Goal: Task Accomplishment & Management: Use online tool/utility

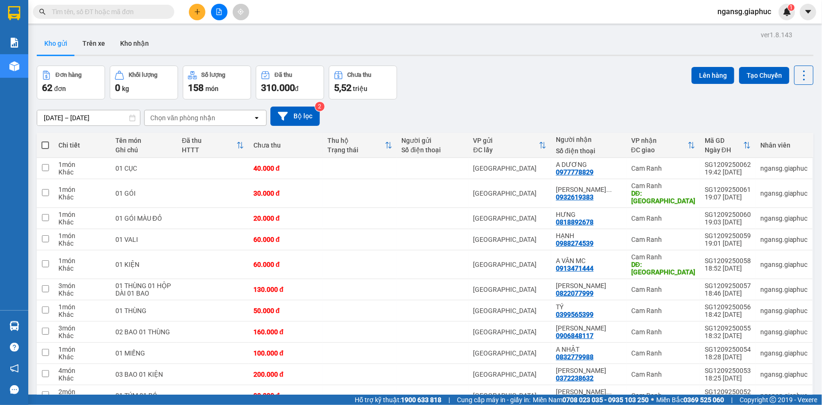
click at [464, 44] on div "Kho gửi Trên xe Kho nhận" at bounding box center [425, 44] width 777 height 25
click at [47, 142] on span at bounding box center [45, 145] width 8 height 8
click at [45, 140] on input "checkbox" at bounding box center [45, 140] width 0 height 0
checkbox input "true"
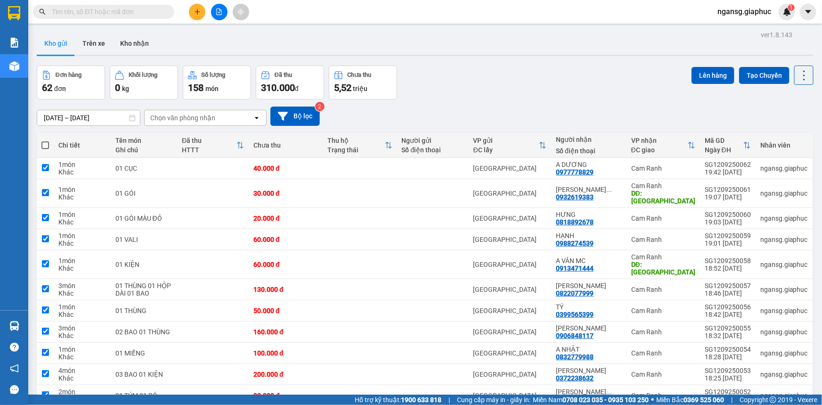
checkbox input "true"
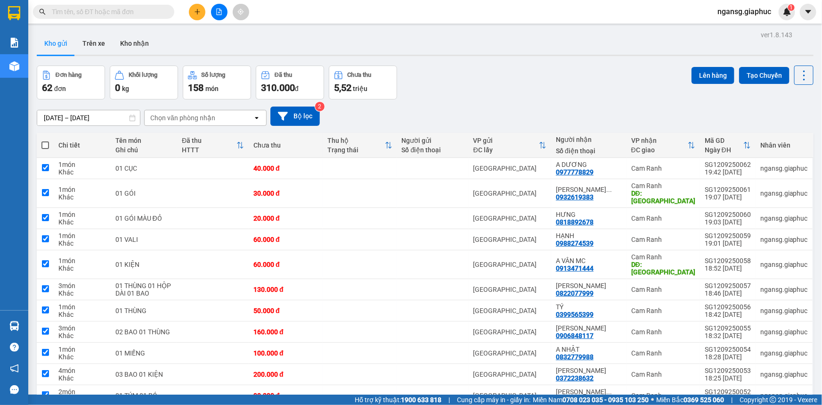
checkbox input "true"
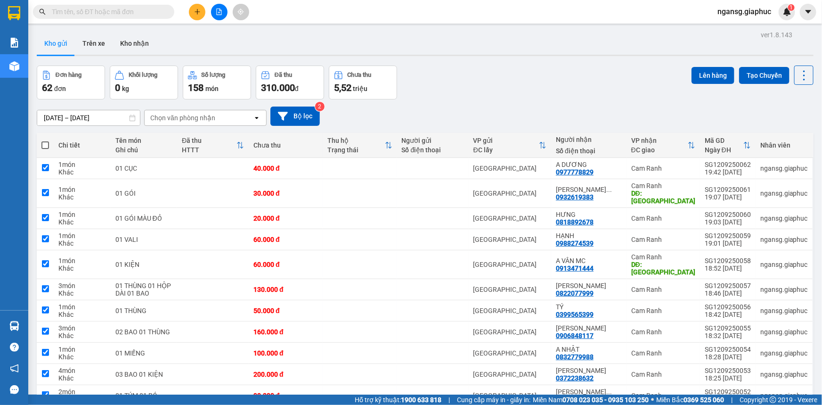
checkbox input "true"
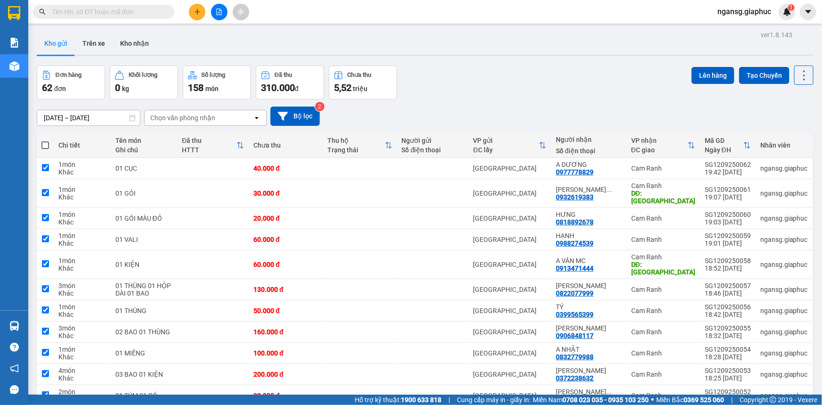
checkbox input "true"
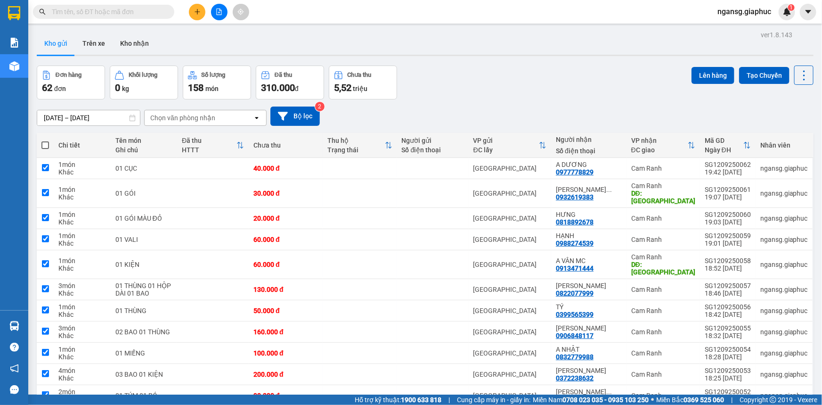
checkbox input "true"
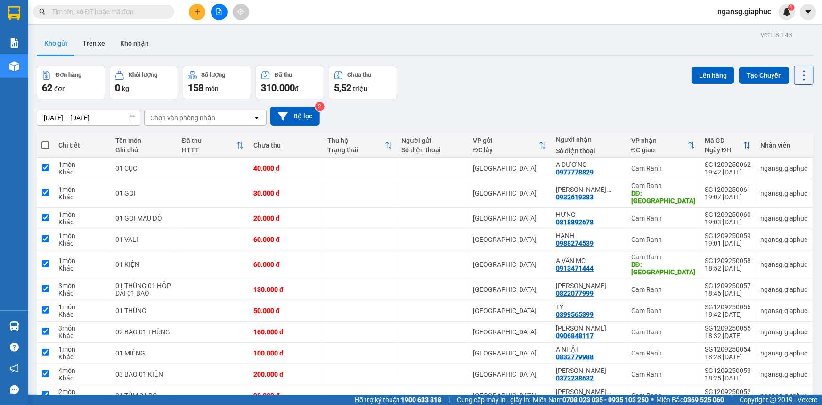
checkbox input "true"
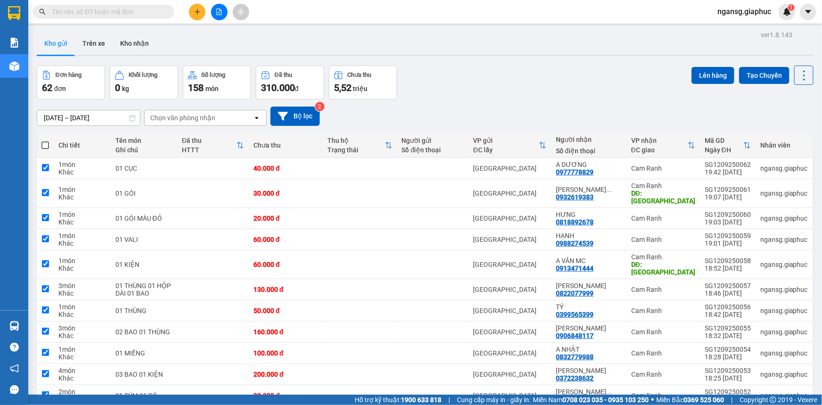
checkbox input "true"
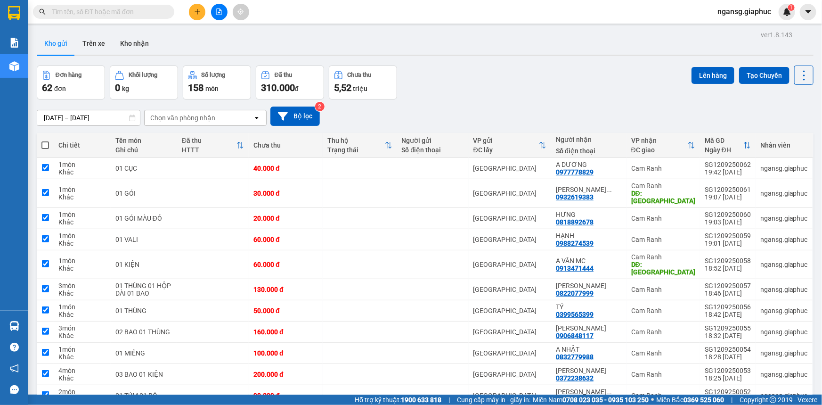
checkbox input "true"
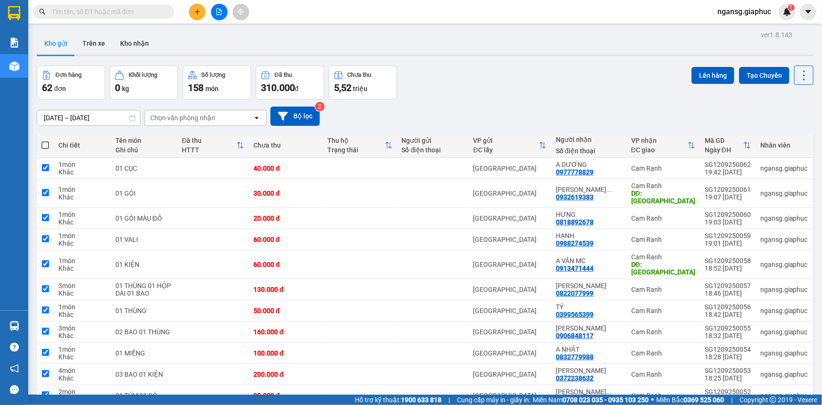
checkbox input "true"
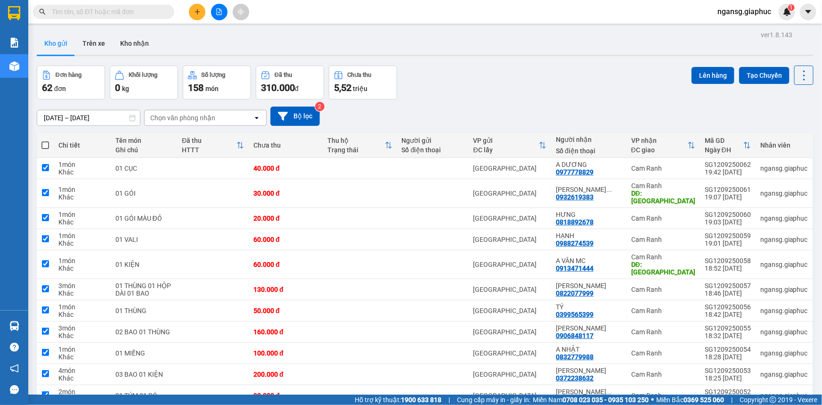
checkbox input "true"
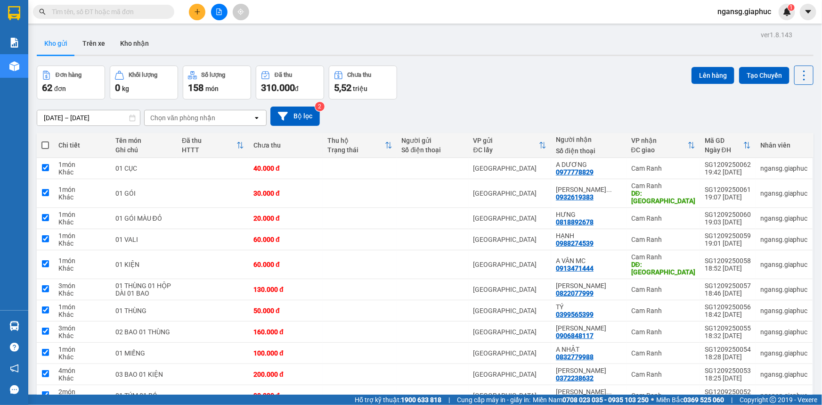
checkbox input "true"
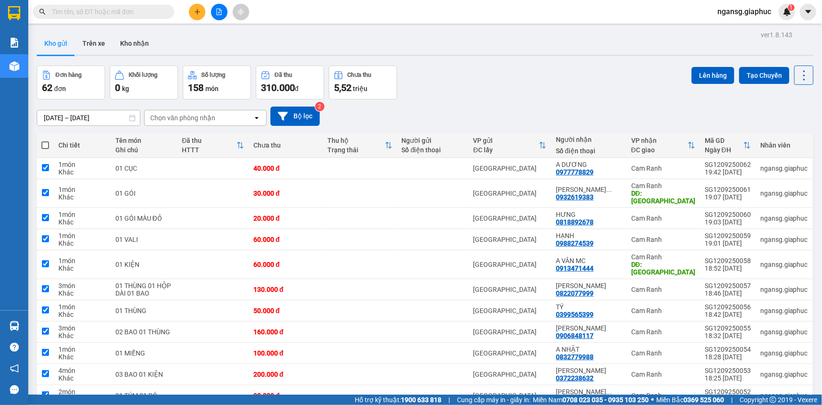
checkbox input "true"
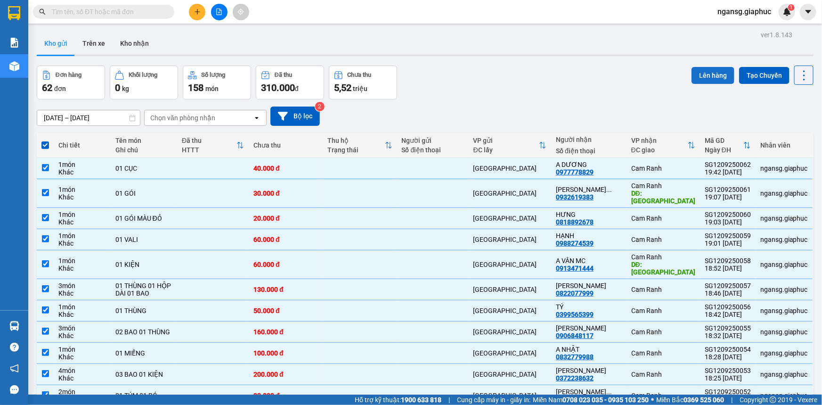
click at [699, 73] on button "Lên hàng" at bounding box center [713, 75] width 43 height 17
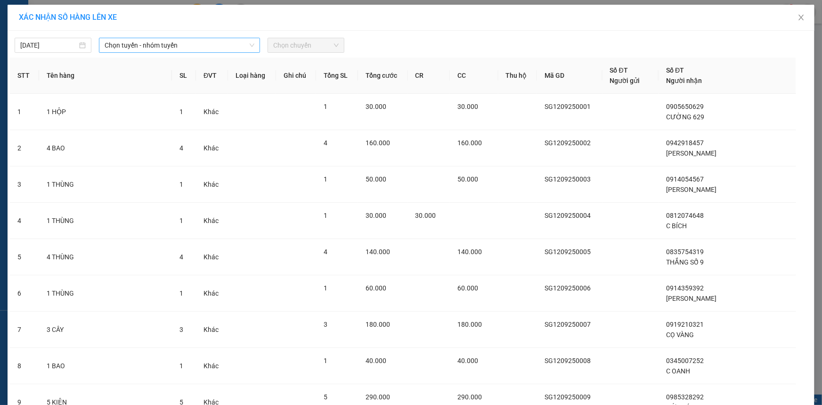
click at [128, 44] on span "Chọn tuyến - nhóm tuyến" at bounding box center [180, 45] width 150 height 14
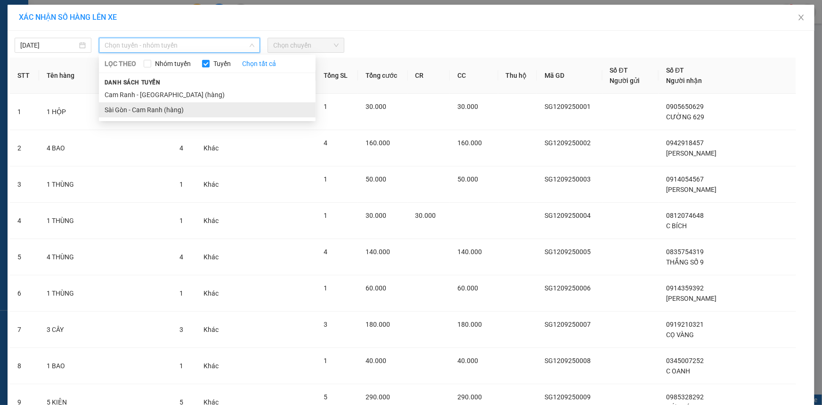
click at [160, 106] on li "Sài Gòn - Cam Ranh (hàng)" at bounding box center [207, 109] width 217 height 15
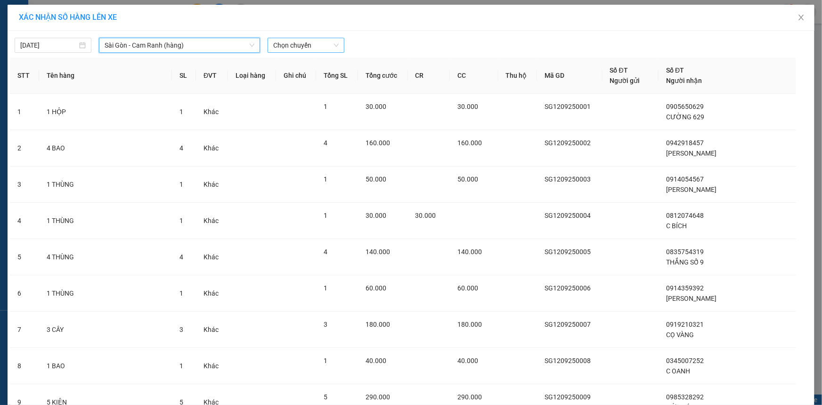
click at [328, 45] on span "Chọn chuyến" at bounding box center [306, 45] width 66 height 14
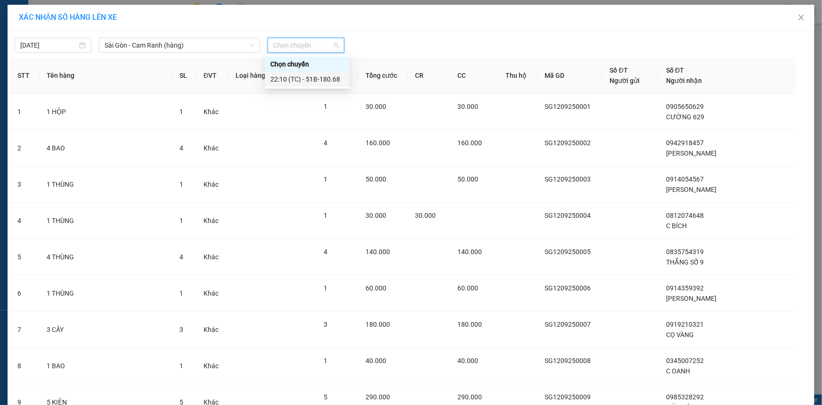
click at [326, 78] on div "22:10 (TC) - 51B-180.68" at bounding box center [307, 79] width 74 height 10
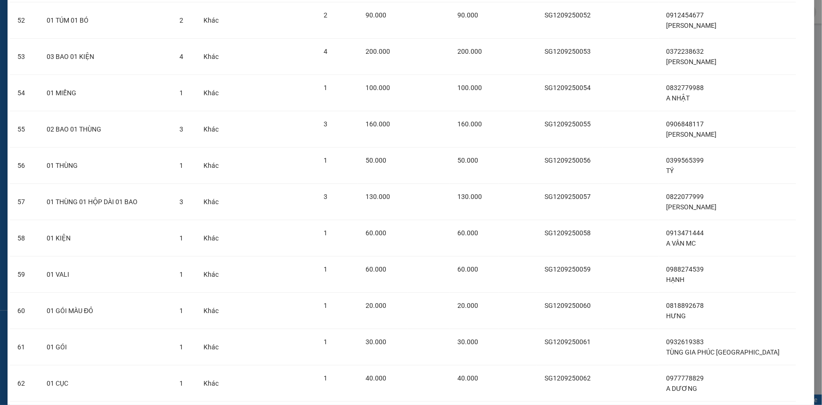
scroll to position [2010, 0]
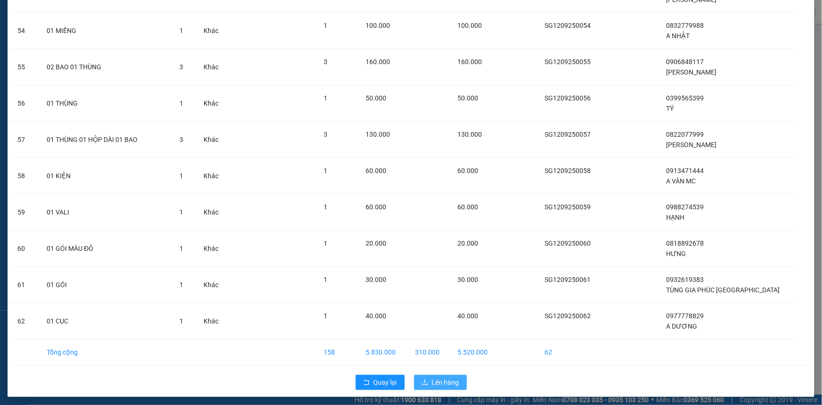
click at [422, 379] on icon "upload" at bounding box center [425, 382] width 7 height 7
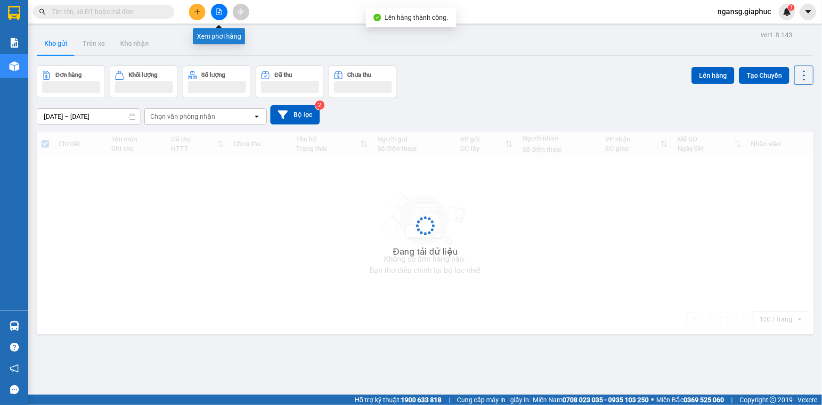
click at [216, 10] on icon "file-add" at bounding box center [219, 11] width 7 height 7
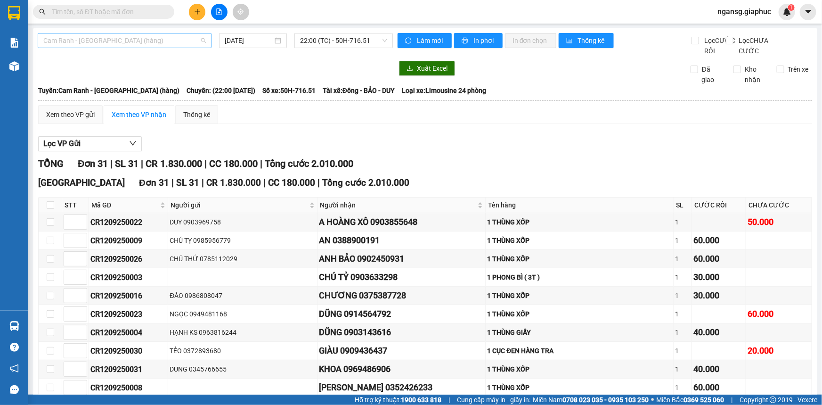
click at [115, 43] on span "Cam Ranh - [GEOGRAPHIC_DATA] (hàng)" at bounding box center [124, 40] width 163 height 14
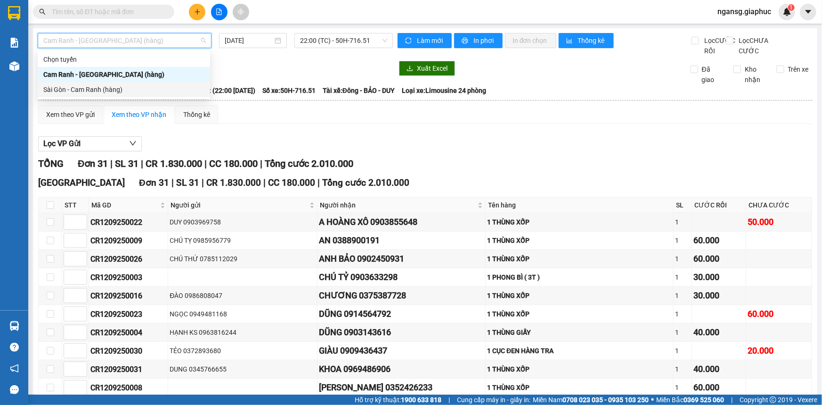
click at [104, 88] on div "Sài Gòn - Cam Ranh (hàng)" at bounding box center [123, 89] width 161 height 10
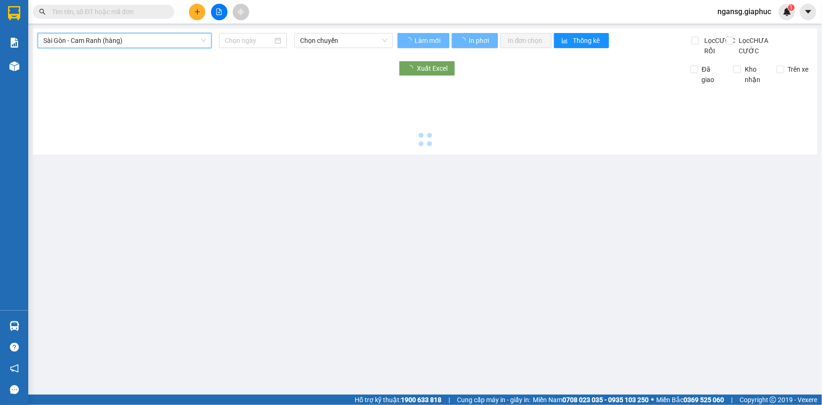
type input "[DATE]"
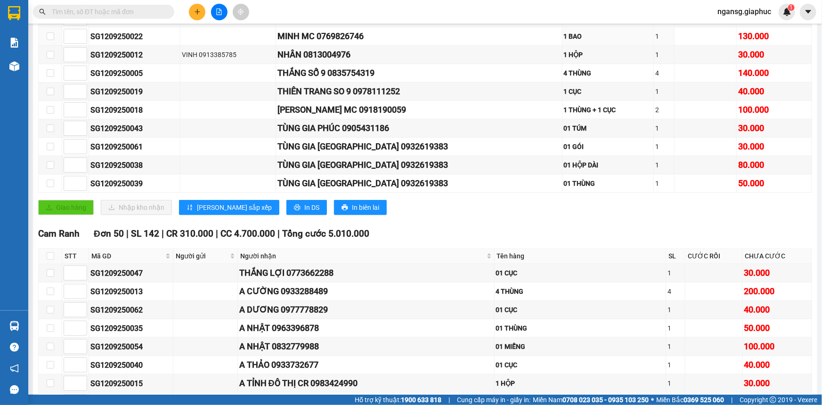
scroll to position [300, 0]
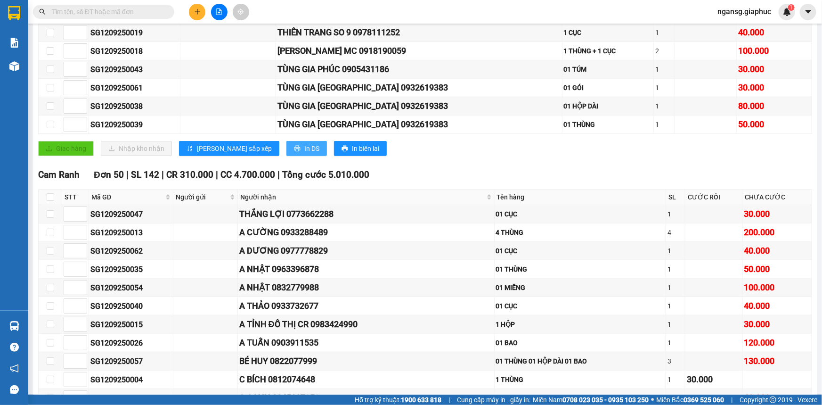
click at [304, 154] on span "In DS" at bounding box center [311, 148] width 15 height 10
click at [287, 156] on button "In DS" at bounding box center [307, 148] width 41 height 15
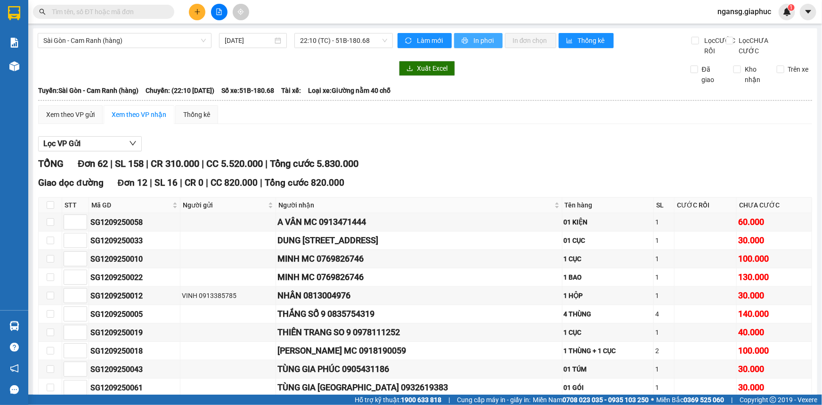
click at [467, 42] on button "In phơi" at bounding box center [478, 40] width 49 height 15
click at [474, 41] on span "In phơi" at bounding box center [485, 40] width 22 height 10
click at [462, 38] on icon "printer" at bounding box center [465, 40] width 7 height 7
click at [475, 46] on button "In phơi" at bounding box center [478, 40] width 49 height 15
click at [480, 36] on span "In phơi" at bounding box center [485, 40] width 22 height 10
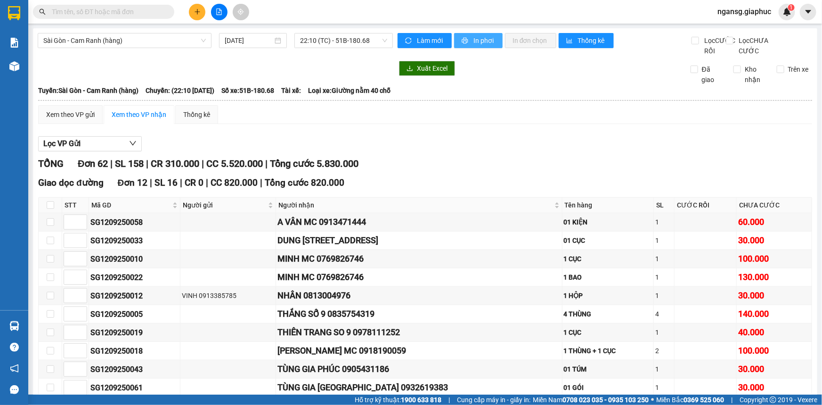
drag, startPoint x: 474, startPoint y: 37, endPoint x: 486, endPoint y: 41, distance: 13.0
click at [474, 37] on span "In phơi" at bounding box center [485, 40] width 22 height 10
click at [480, 35] on span "In phơi" at bounding box center [485, 40] width 22 height 10
click at [483, 38] on span "In phơi" at bounding box center [485, 40] width 22 height 10
click at [462, 40] on icon "printer" at bounding box center [465, 40] width 7 height 7
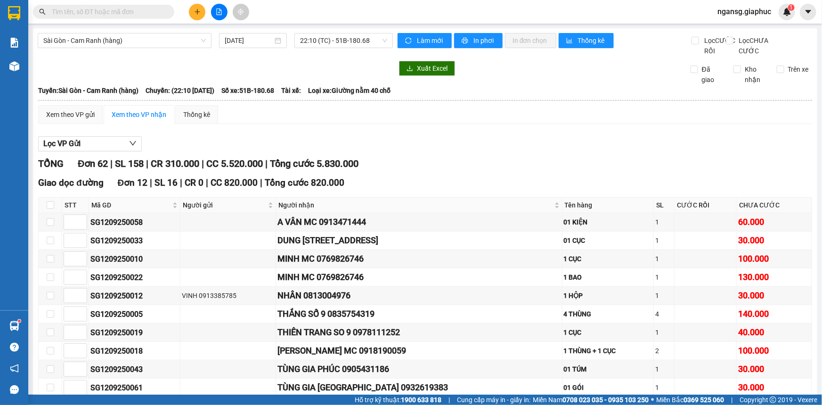
click at [500, 72] on div "Xuất Excel" at bounding box center [536, 68] width 277 height 15
click at [746, 9] on span "ngansg.giaphuc" at bounding box center [744, 12] width 69 height 12
click at [735, 30] on span "Đăng xuất" at bounding box center [749, 29] width 49 height 10
